Goal: Information Seeking & Learning: Learn about a topic

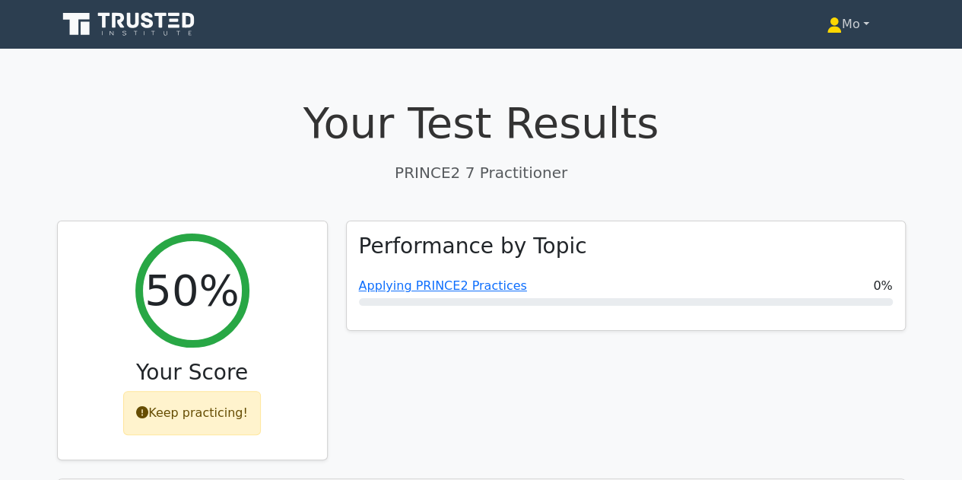
click at [861, 20] on link "Mo" at bounding box center [848, 24] width 116 height 30
click at [821, 61] on link "Profile" at bounding box center [851, 60] width 120 height 24
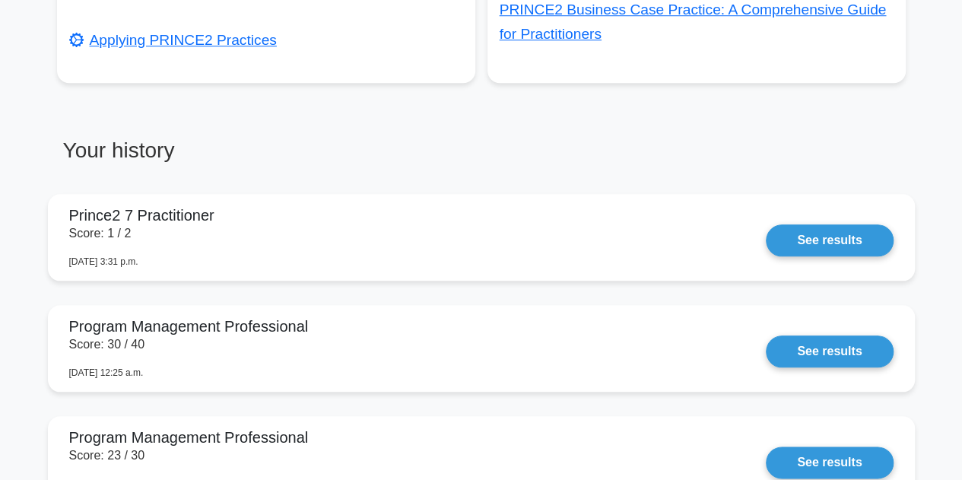
scroll to position [641, 0]
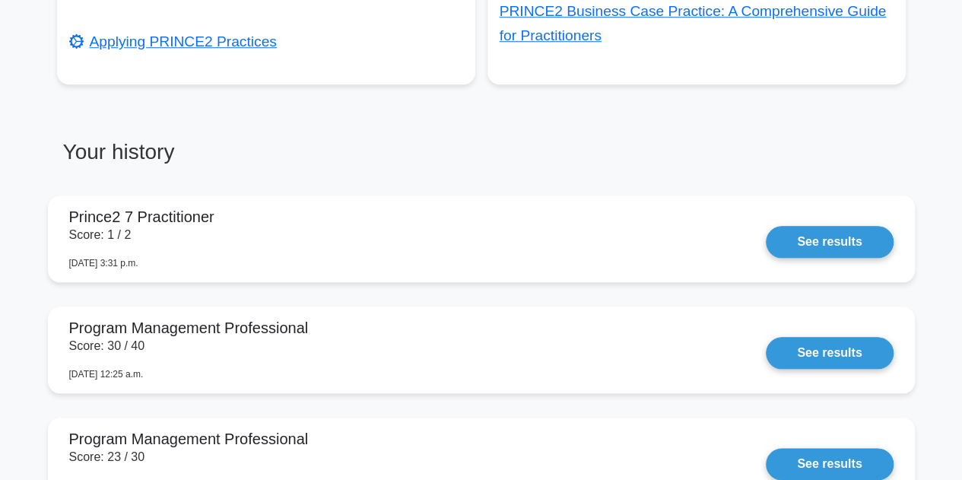
drag, startPoint x: 338, startPoint y: 244, endPoint x: 418, endPoint y: 162, distance: 115.1
click at [418, 162] on h3 "Your history" at bounding box center [264, 158] width 415 height 38
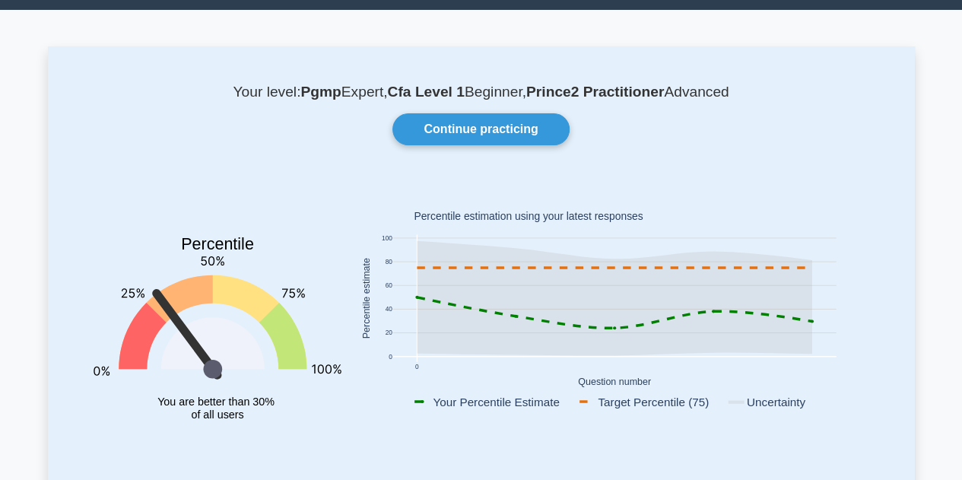
scroll to position [40, 0]
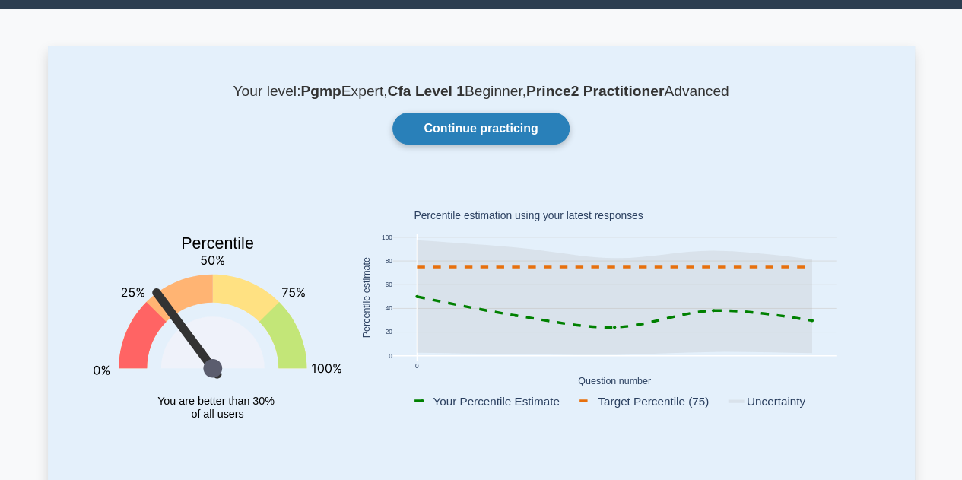
click at [493, 129] on link "Continue practicing" at bounding box center [480, 129] width 176 height 32
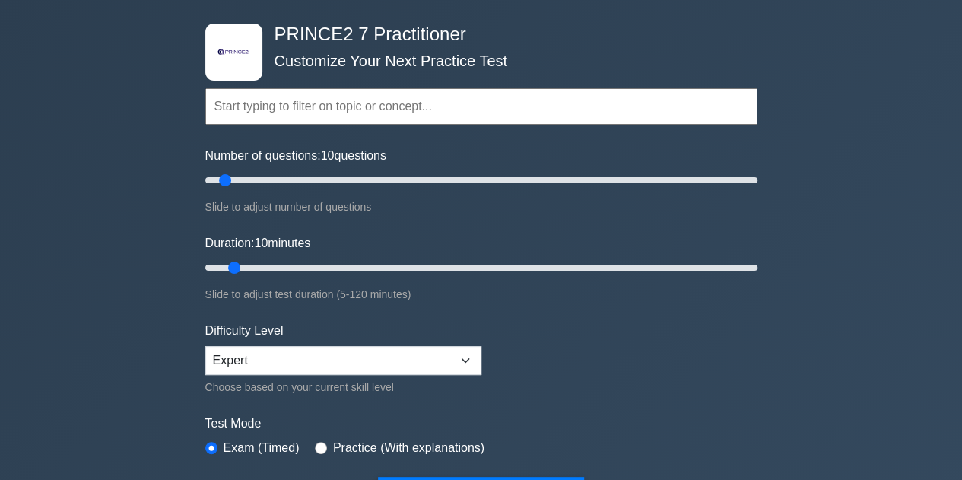
scroll to position [62, 0]
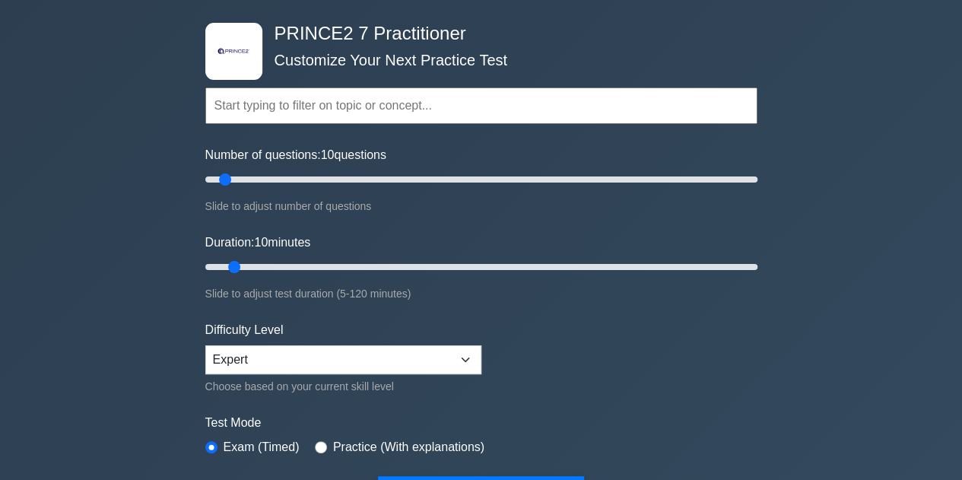
click at [417, 107] on input "text" at bounding box center [481, 105] width 552 height 37
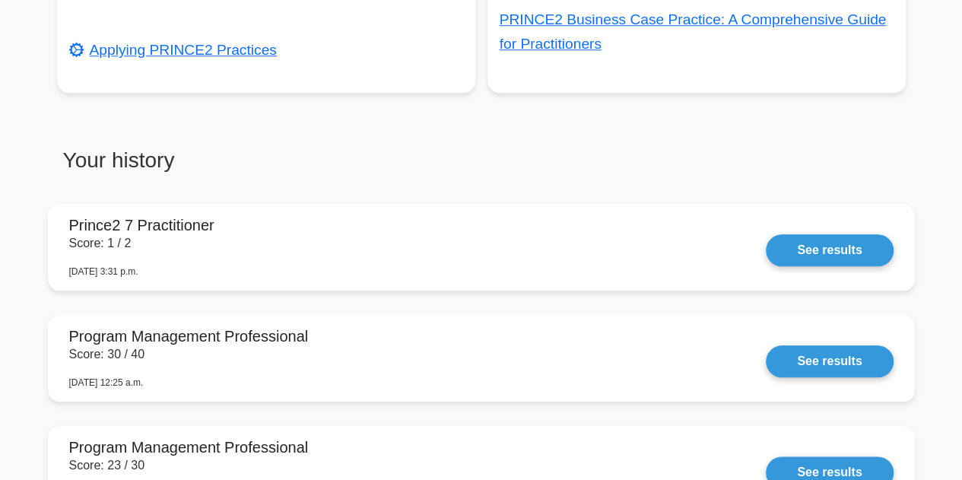
scroll to position [809, 0]
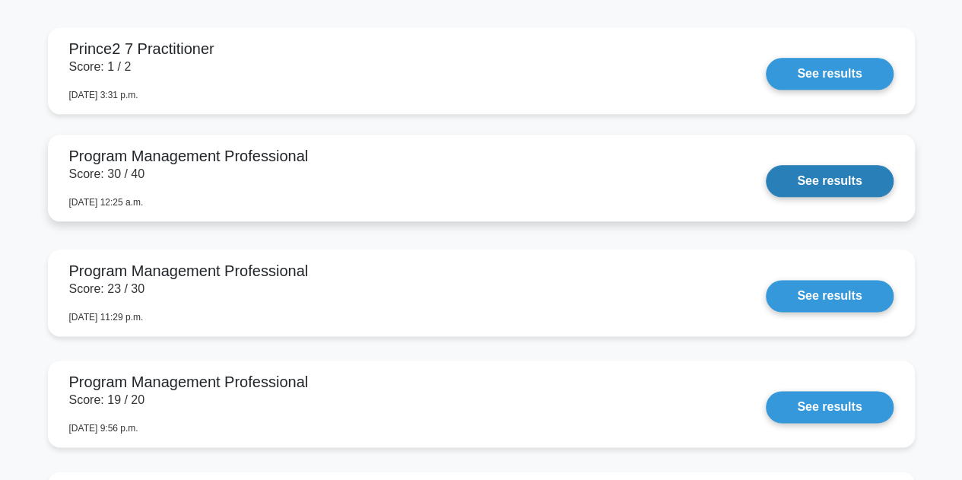
click at [803, 186] on link "See results" at bounding box center [829, 181] width 127 height 32
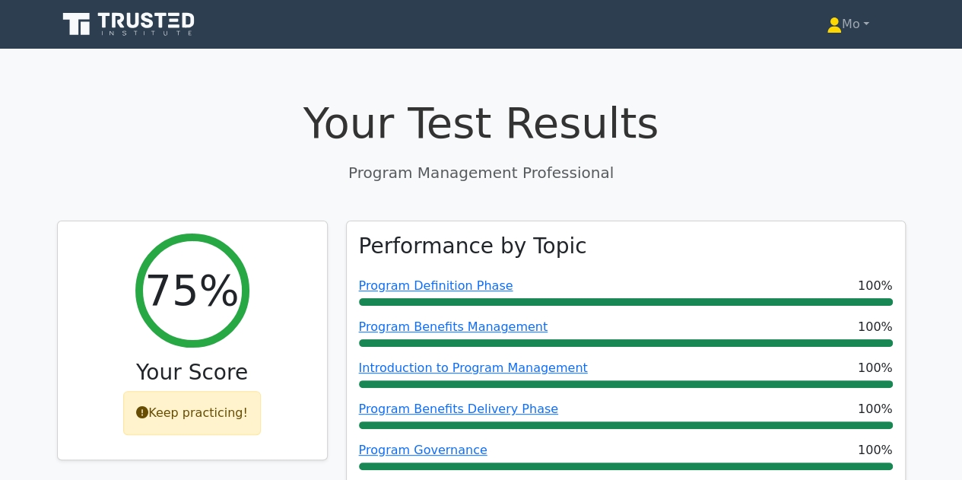
click at [464, 233] on h3 "Performance by Topic" at bounding box center [473, 246] width 228 height 26
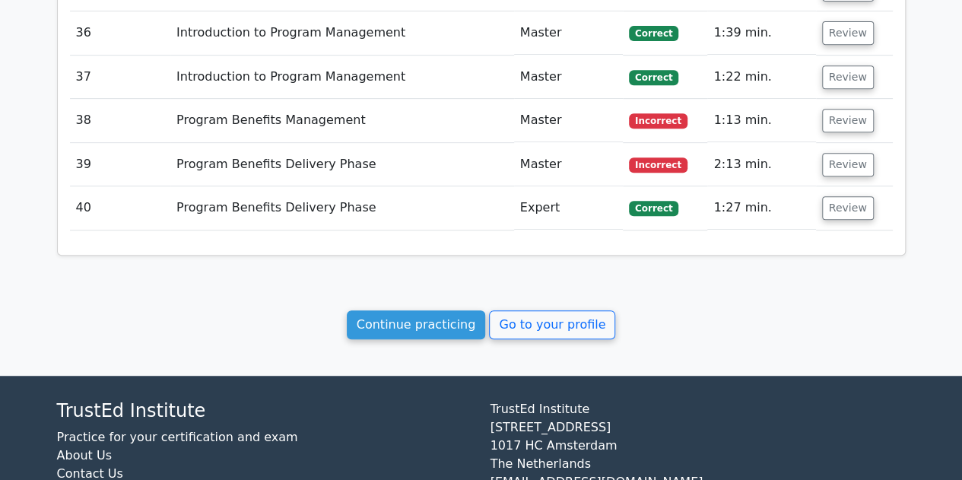
scroll to position [3234, 0]
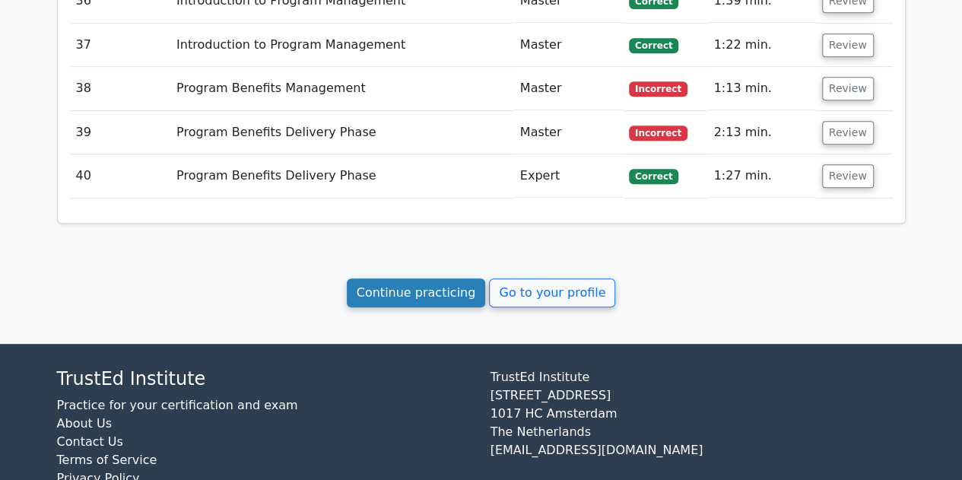
click at [419, 278] on link "Continue practicing" at bounding box center [416, 292] width 139 height 29
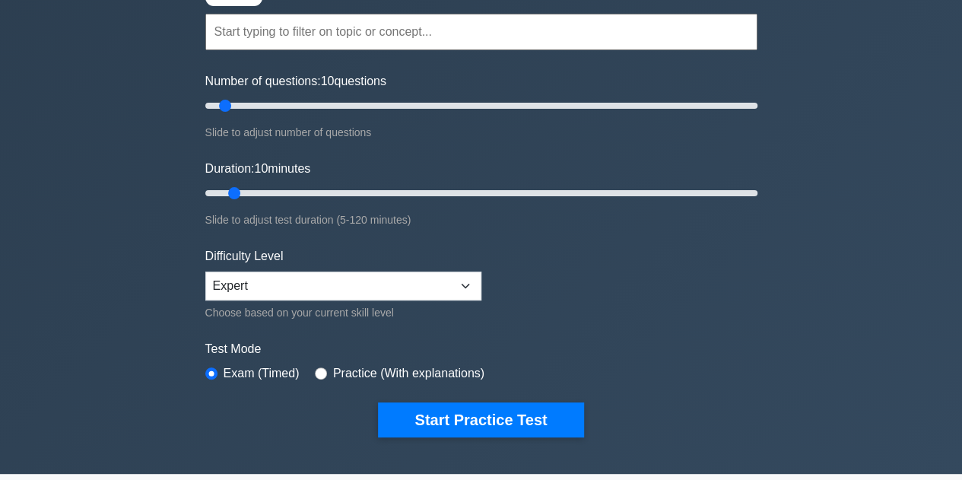
scroll to position [137, 0]
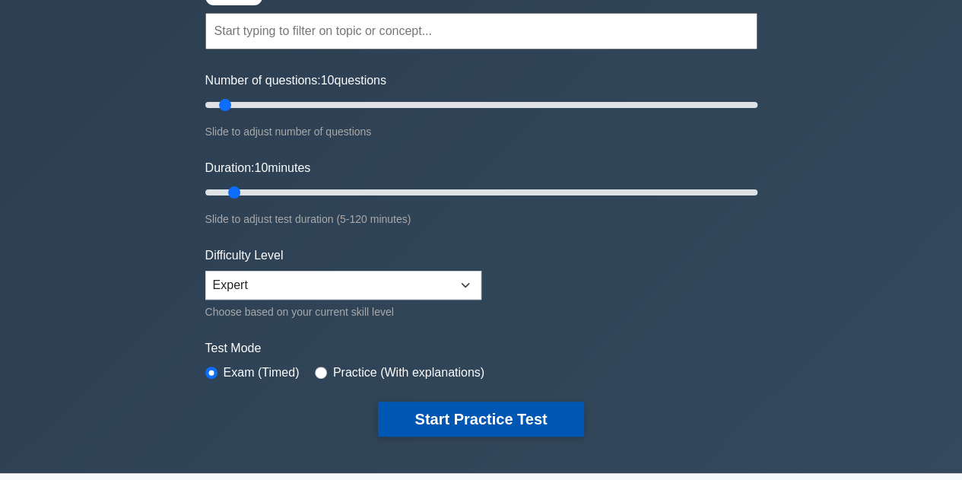
click at [484, 417] on button "Start Practice Test" at bounding box center [480, 419] width 205 height 35
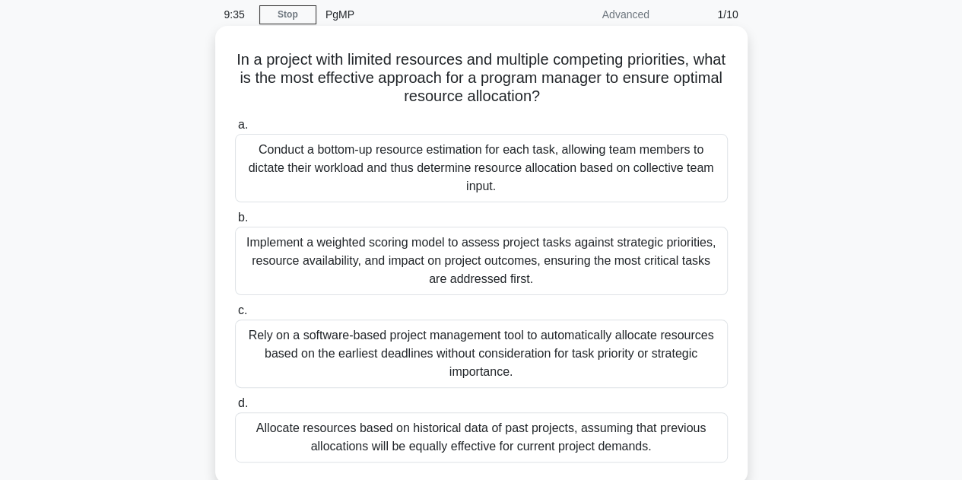
scroll to position [60, 0]
click at [424, 254] on div "Implement a weighted scoring model to assess project tasks against strategic pr…" at bounding box center [481, 260] width 493 height 68
click at [235, 222] on input "b. Implement a weighted scoring model to assess project tasks against strategic…" at bounding box center [235, 217] width 0 height 10
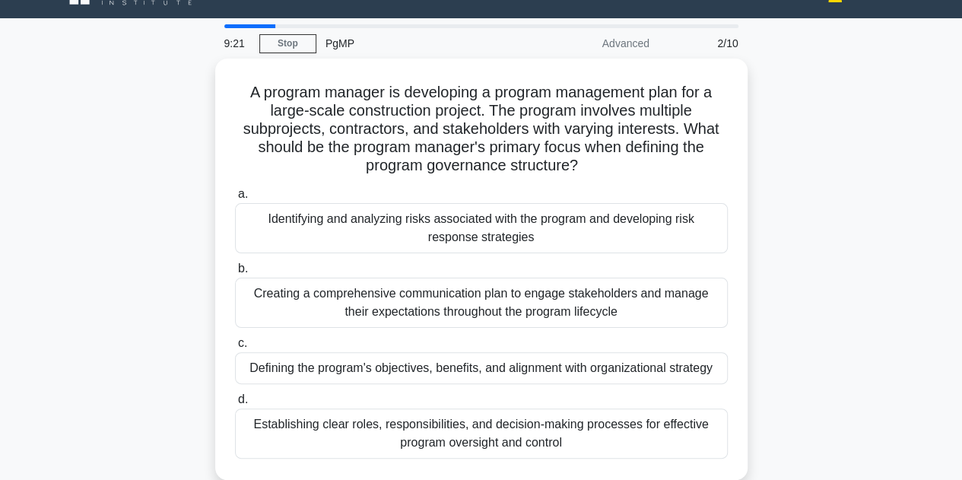
scroll to position [31, 0]
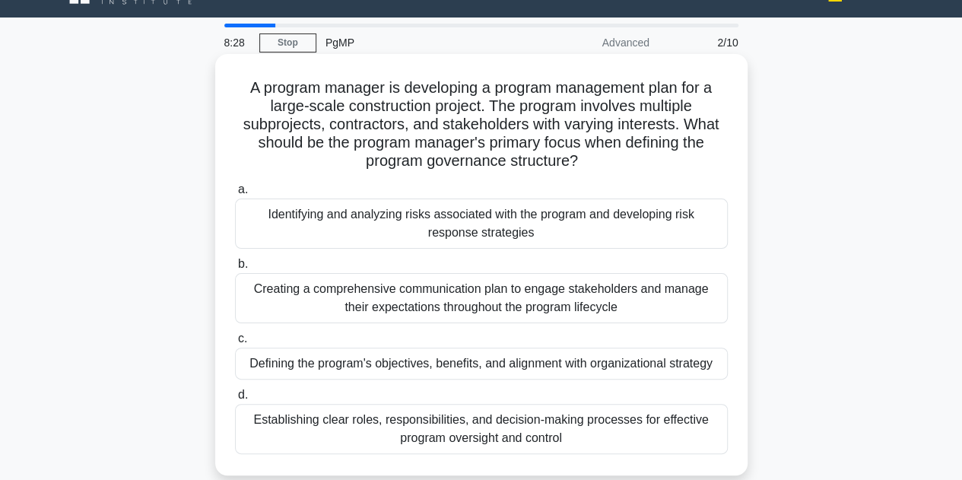
click at [345, 433] on div "Establishing clear roles, responsibilities, and decision-making processes for e…" at bounding box center [481, 429] width 493 height 50
click at [235, 400] on input "d. Establishing clear roles, responsibilities, and decision-making processes fo…" at bounding box center [235, 395] width 0 height 10
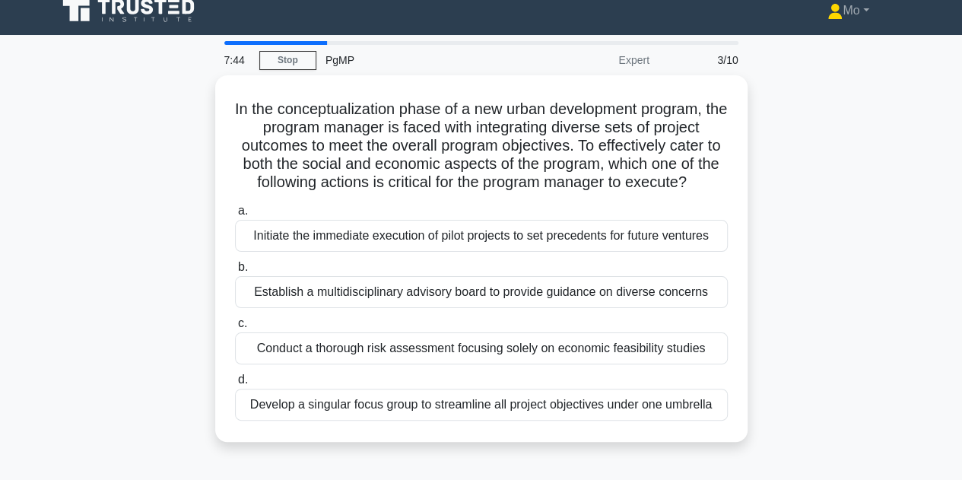
scroll to position [0, 0]
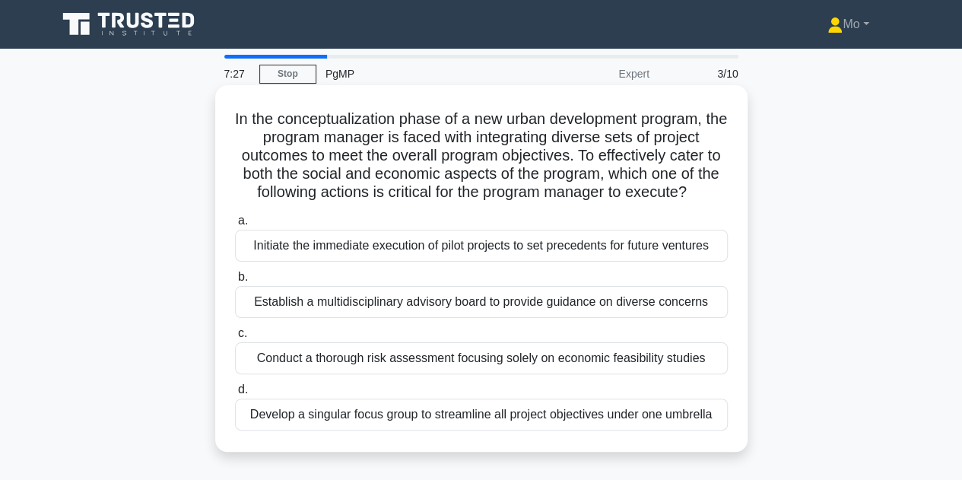
click at [415, 304] on div "Establish a multidisciplinary advisory board to provide guidance on diverse con…" at bounding box center [481, 302] width 493 height 32
click at [235, 282] on input "b. Establish a multidisciplinary advisory board to provide guidance on diverse …" at bounding box center [235, 277] width 0 height 10
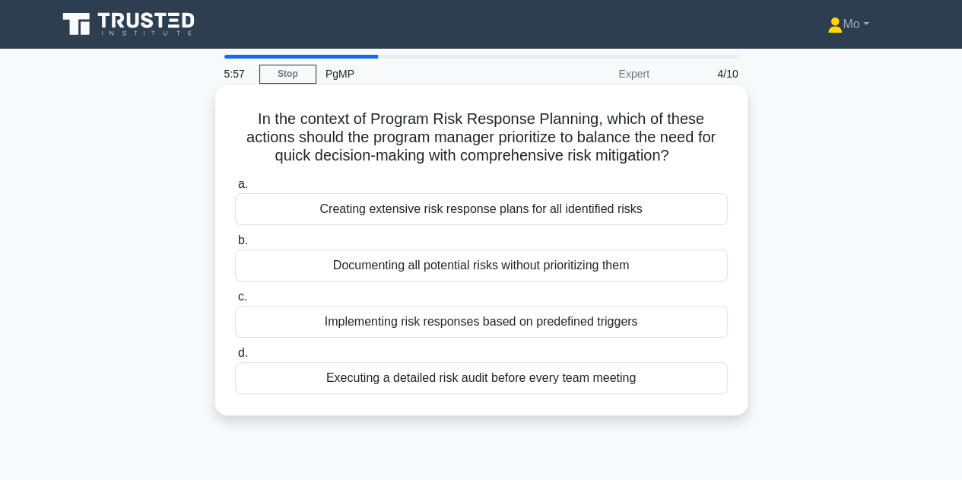
click at [301, 257] on div "Documenting all potential risks without prioritizing them" at bounding box center [481, 265] width 493 height 32
click at [235, 246] on input "b. Documenting all potential risks without prioritizing them" at bounding box center [235, 241] width 0 height 10
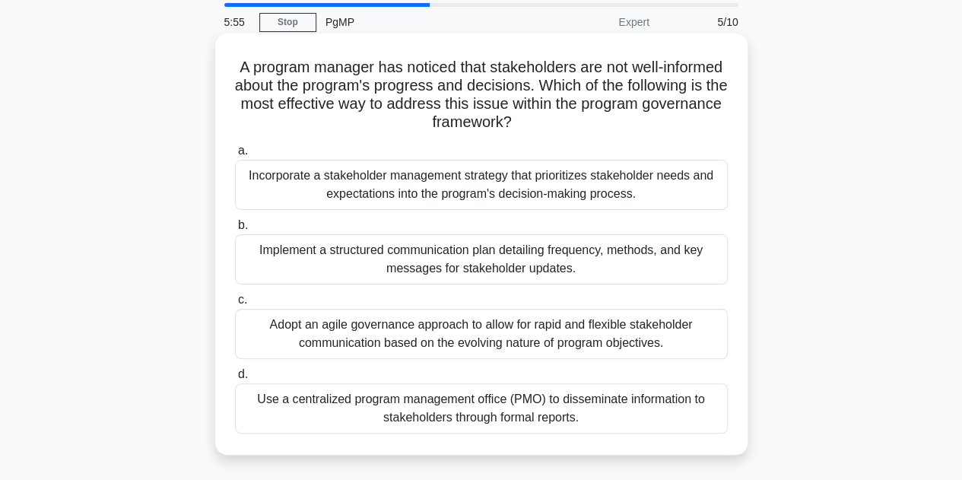
scroll to position [52, 0]
click at [348, 267] on div "Implement a structured communication plan detailing frequency, methods, and key…" at bounding box center [481, 258] width 493 height 50
click at [235, 230] on input "b. Implement a structured communication plan detailing frequency, methods, and …" at bounding box center [235, 225] width 0 height 10
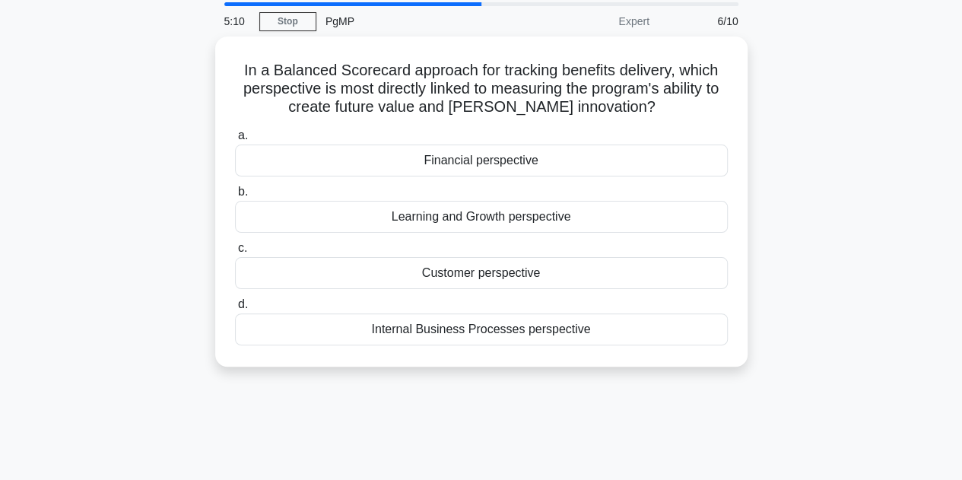
scroll to position [0, 0]
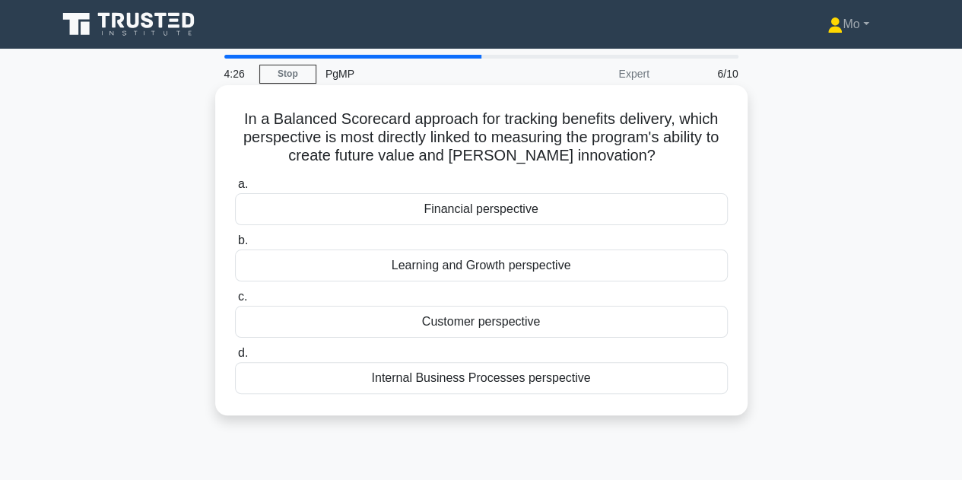
click at [330, 266] on div "Learning and Growth perspective" at bounding box center [481, 265] width 493 height 32
click at [235, 246] on input "b. Learning and Growth perspective" at bounding box center [235, 241] width 0 height 10
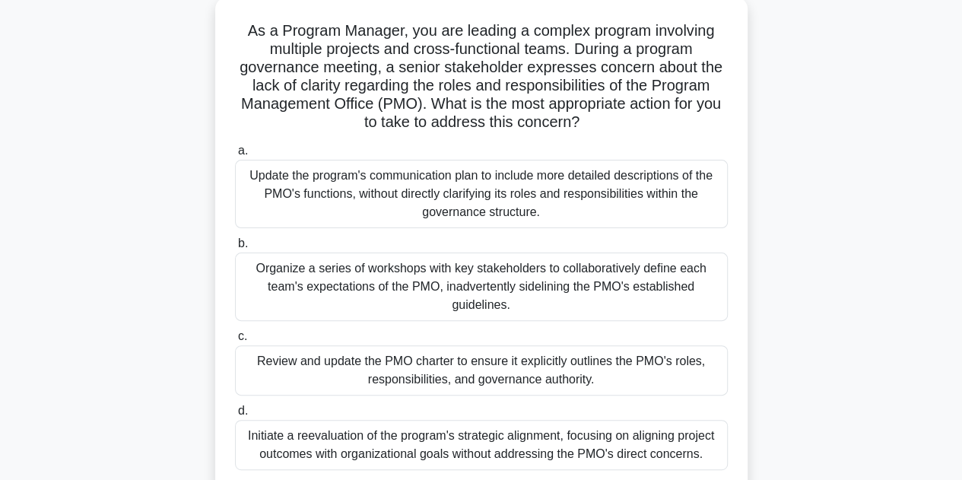
scroll to position [87, 0]
click at [383, 372] on div "Review and update the PMO charter to ensure it explicitly outlines the PMO's ro…" at bounding box center [481, 371] width 493 height 50
click at [235, 342] on input "c. Review and update the PMO charter to ensure it explicitly outlines the PMO's…" at bounding box center [235, 337] width 0 height 10
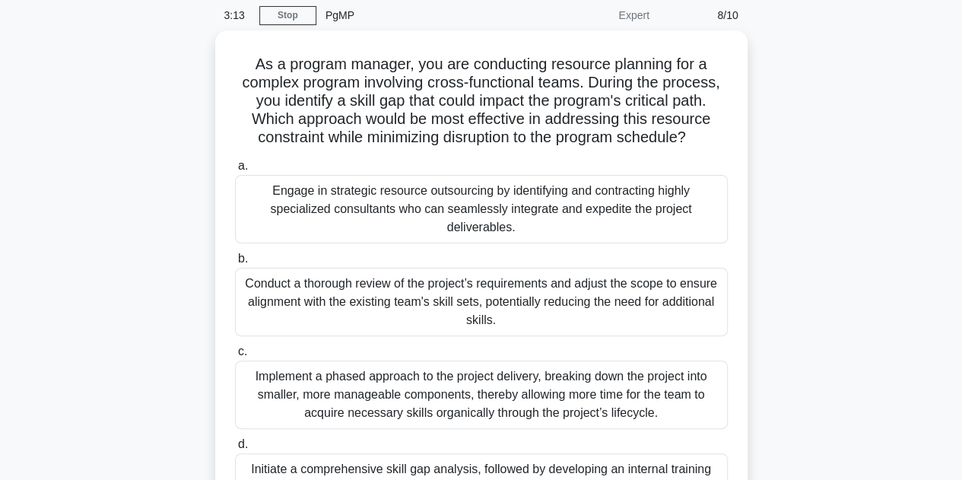
scroll to position [60, 0]
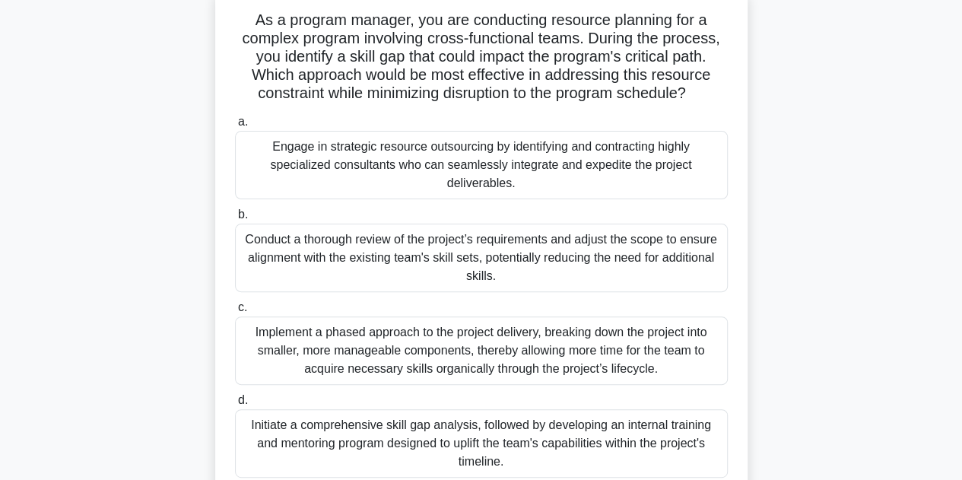
click at [383, 372] on div "Implement a phased approach to the project delivery, breaking down the project …" at bounding box center [481, 350] width 493 height 68
click at [235, 313] on input "c. Implement a phased approach to the project delivery, breaking down the proje…" at bounding box center [235, 308] width 0 height 10
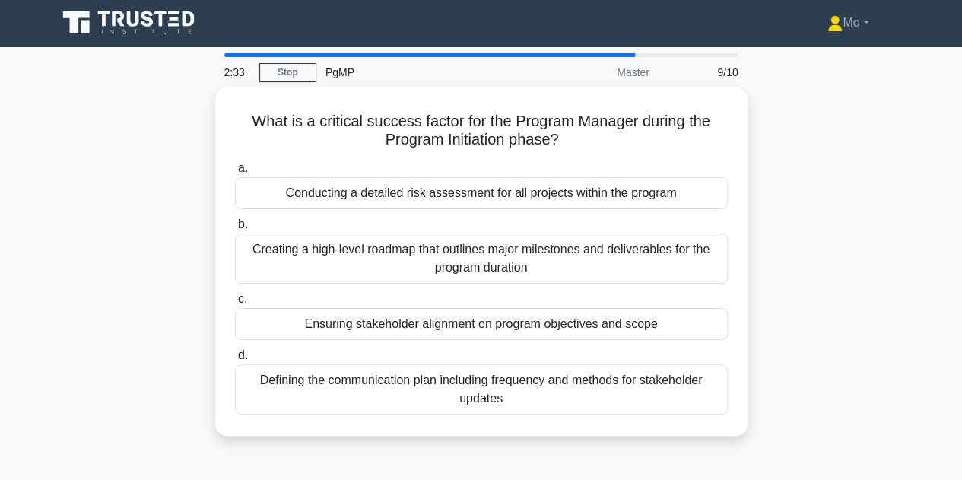
scroll to position [0, 0]
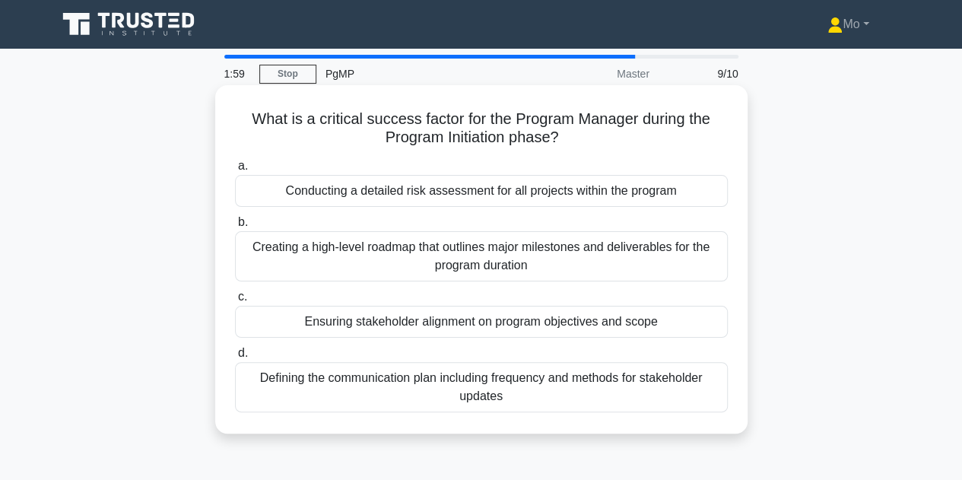
click at [358, 261] on div "Creating a high-level roadmap that outlines major milestones and deliverables f…" at bounding box center [481, 256] width 493 height 50
click at [235, 227] on input "b. Creating a high-level roadmap that outlines major milestones and deliverable…" at bounding box center [235, 223] width 0 height 10
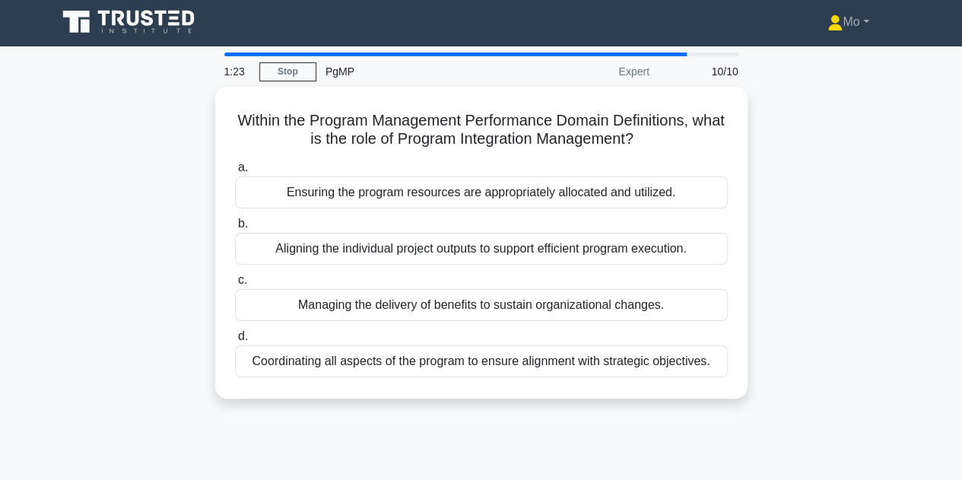
scroll to position [2, 0]
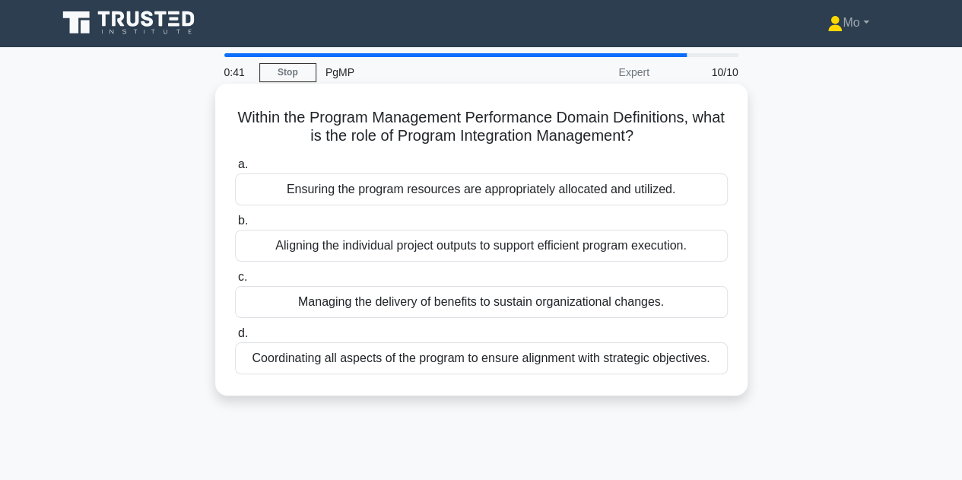
click at [464, 249] on div "Aligning the individual project outputs to support efficient program execution." at bounding box center [481, 246] width 493 height 32
click at [235, 226] on input "b. Aligning the individual project outputs to support efficient program executi…" at bounding box center [235, 221] width 0 height 10
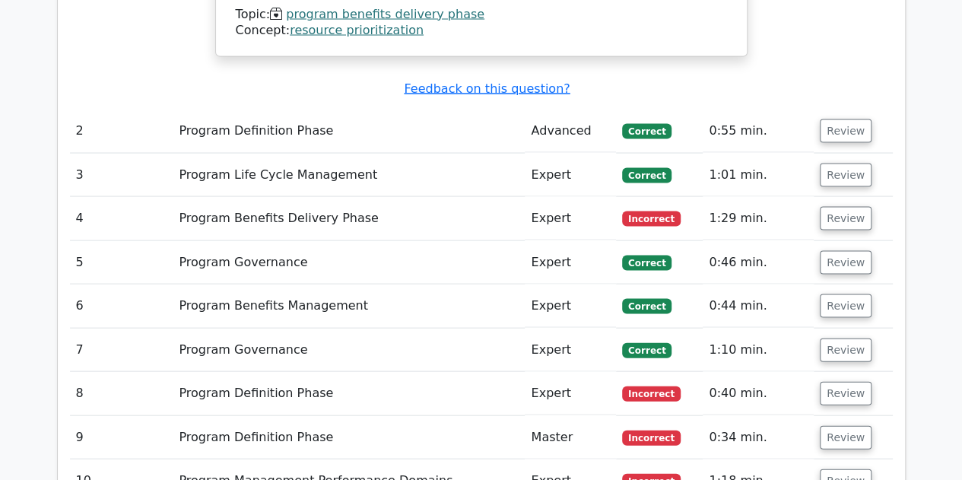
scroll to position [1471, 0]
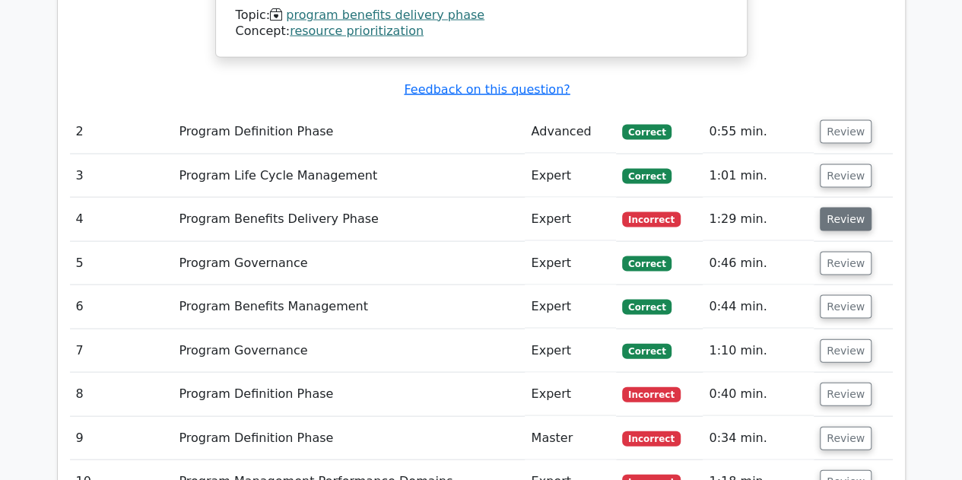
click at [838, 208] on button "Review" at bounding box center [846, 220] width 52 height 24
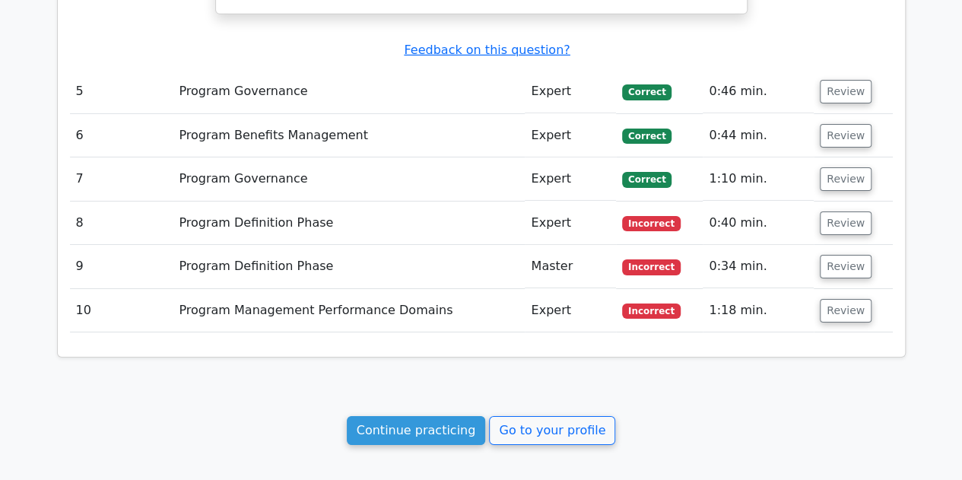
scroll to position [2499, 0]
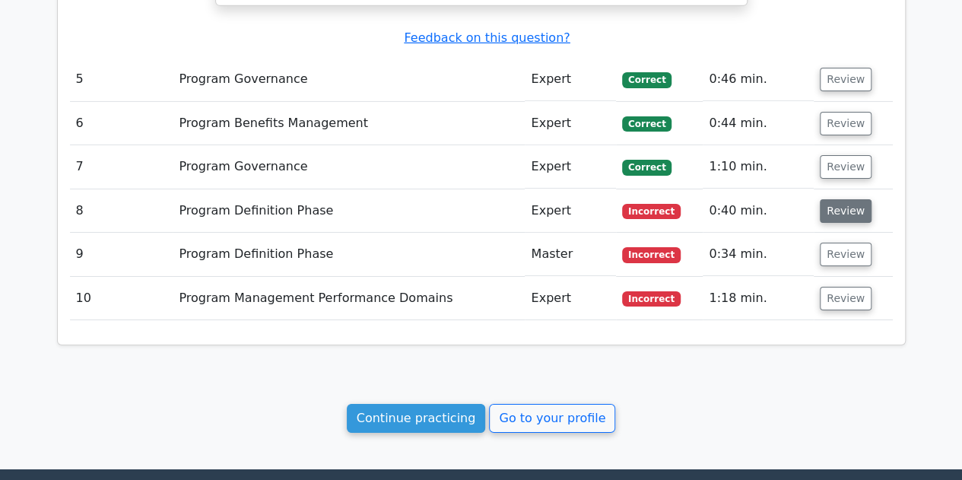
click at [837, 199] on button "Review" at bounding box center [846, 211] width 52 height 24
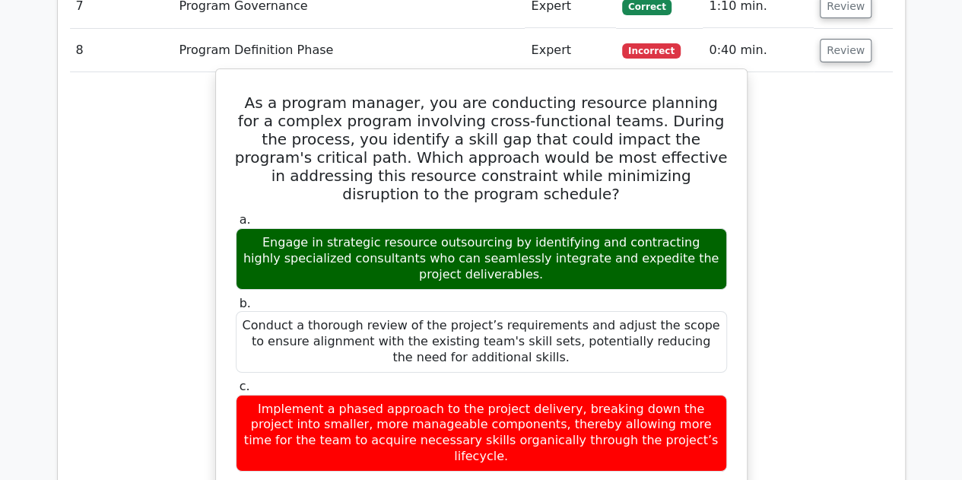
scroll to position [2660, 0]
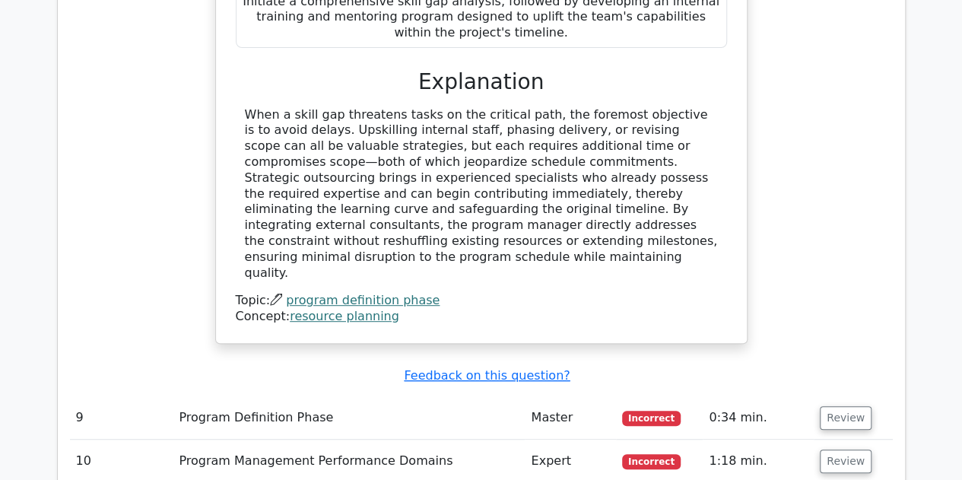
scroll to position [3179, 0]
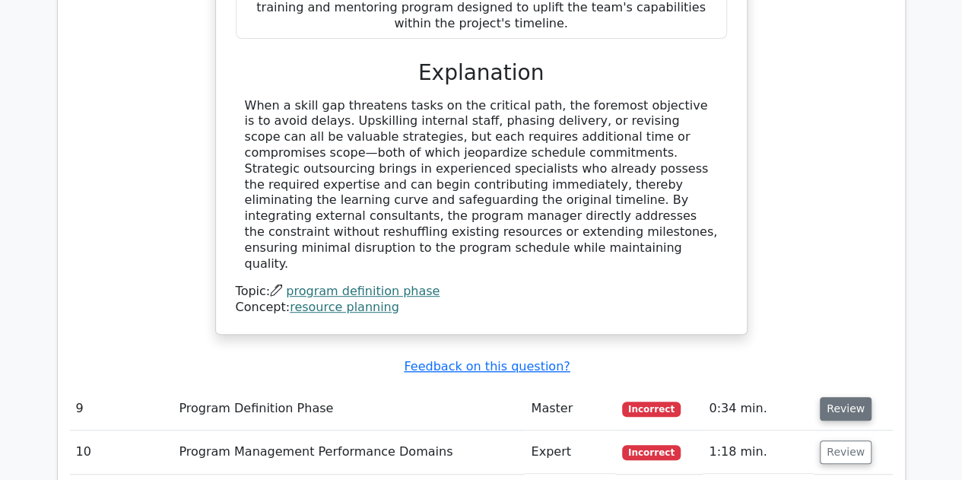
click at [840, 397] on button "Review" at bounding box center [846, 409] width 52 height 24
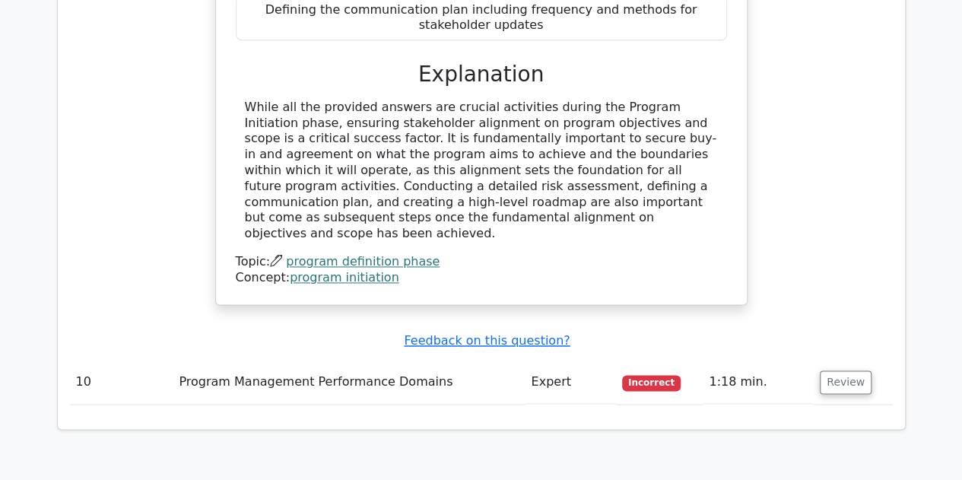
scroll to position [3953, 0]
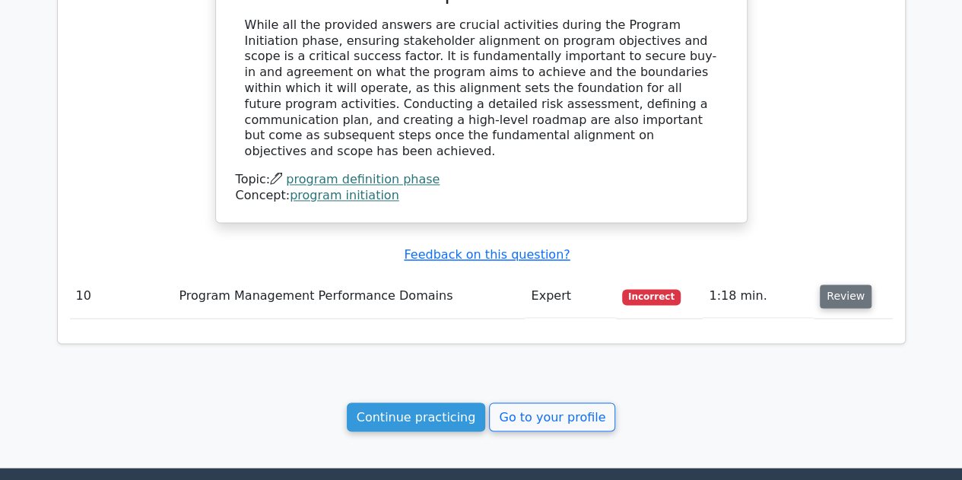
click at [840, 284] on button "Review" at bounding box center [846, 296] width 52 height 24
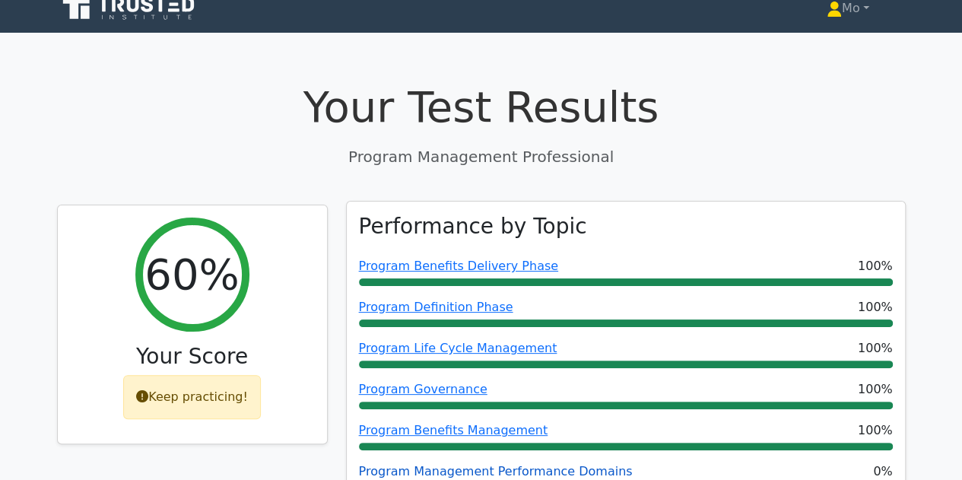
scroll to position [0, 0]
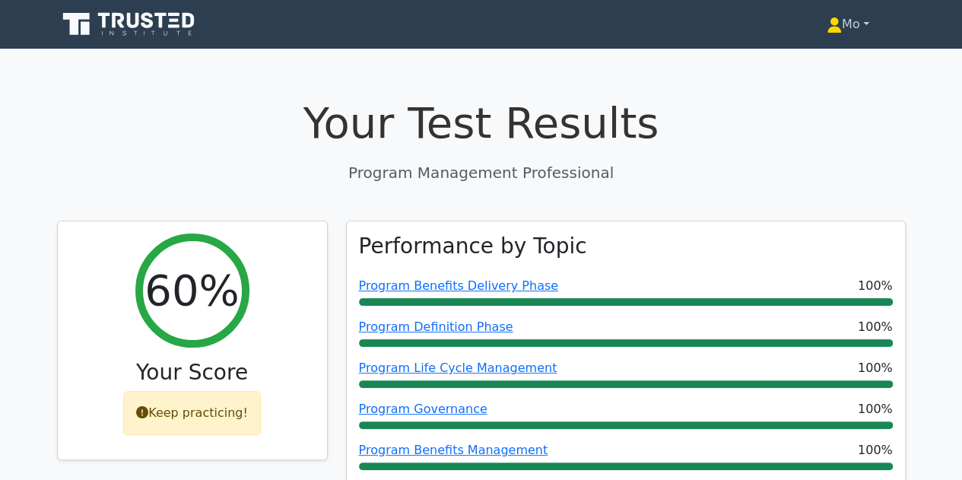
click at [844, 26] on link "Mo" at bounding box center [848, 24] width 116 height 30
click at [824, 54] on link "Profile" at bounding box center [851, 60] width 120 height 24
